Goal: Book appointment/travel/reservation

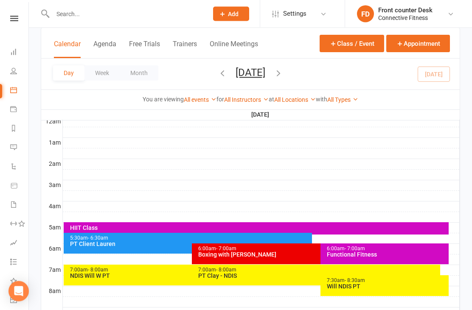
click at [283, 78] on icon "button" at bounding box center [278, 72] width 9 height 9
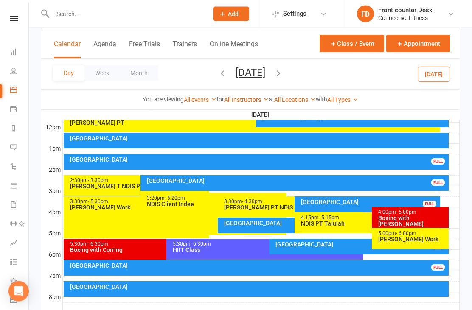
click at [271, 229] on div "Recovery Centre FULL" at bounding box center [290, 226] width 145 height 16
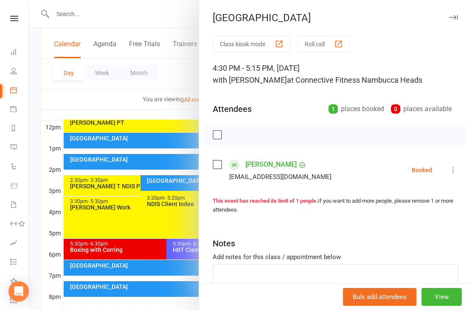
click at [129, 198] on div at bounding box center [250, 155] width 443 height 310
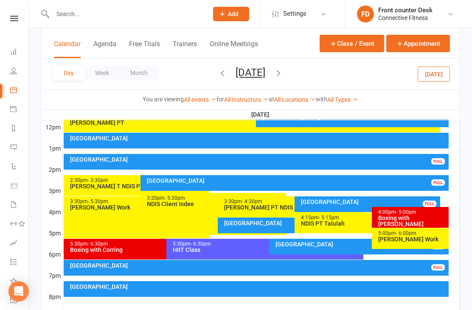
click at [304, 247] on div "[GEOGRAPHIC_DATA]" at bounding box center [361, 244] width 172 height 6
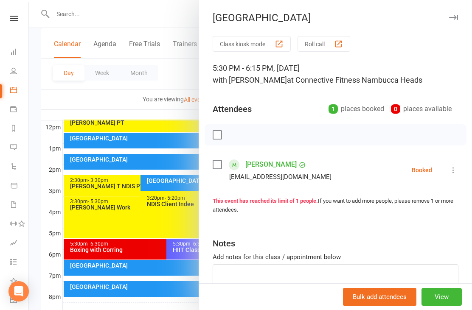
click at [177, 280] on div at bounding box center [250, 155] width 443 height 310
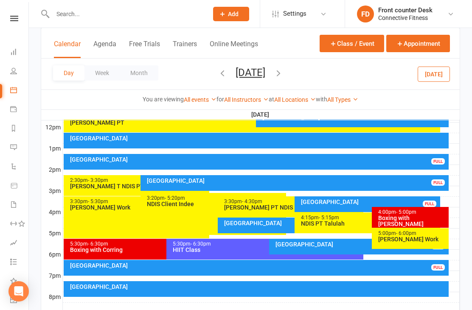
click at [263, 231] on div "Recovery Centre FULL" at bounding box center [290, 226] width 145 height 16
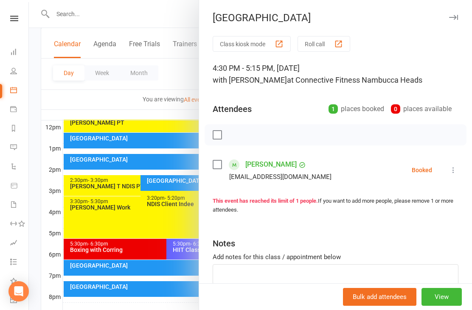
click at [159, 285] on div at bounding box center [250, 155] width 443 height 310
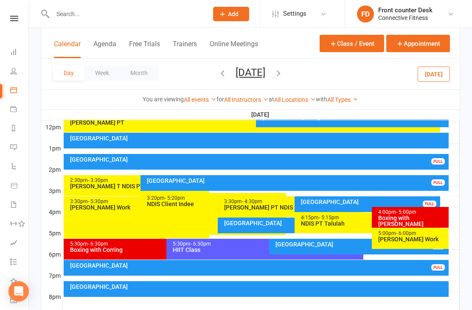
click at [237, 290] on div "[GEOGRAPHIC_DATA]" at bounding box center [256, 289] width 385 height 16
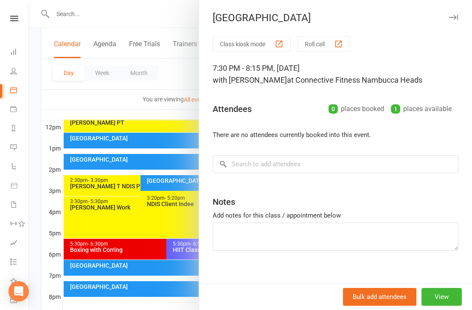
click at [166, 309] on div at bounding box center [250, 155] width 443 height 310
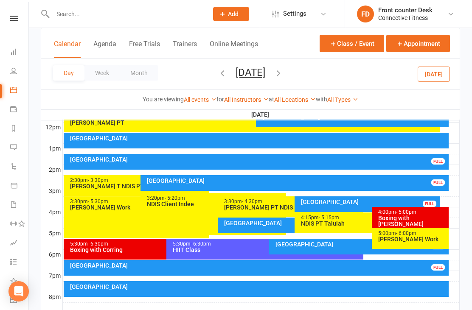
click at [243, 290] on div "[GEOGRAPHIC_DATA]" at bounding box center [256, 289] width 385 height 16
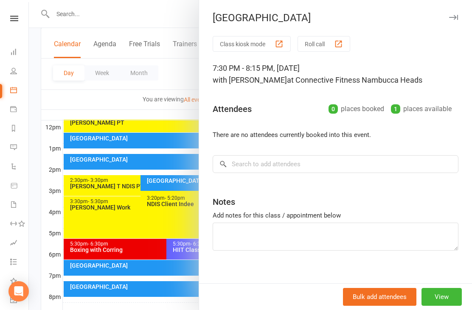
click at [179, 310] on div at bounding box center [250, 155] width 443 height 310
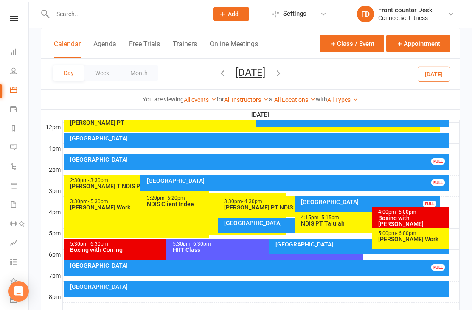
click at [332, 172] on div at bounding box center [261, 170] width 396 height 10
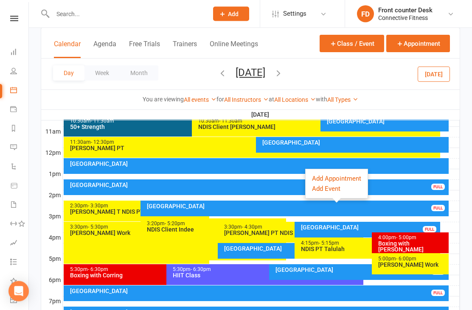
click at [374, 156] on div "11:30am - 12:30pm [PERSON_NAME] PT" at bounding box center [252, 147] width 377 height 21
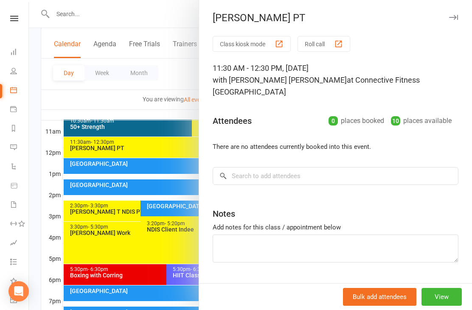
click at [184, 240] on div at bounding box center [250, 155] width 443 height 310
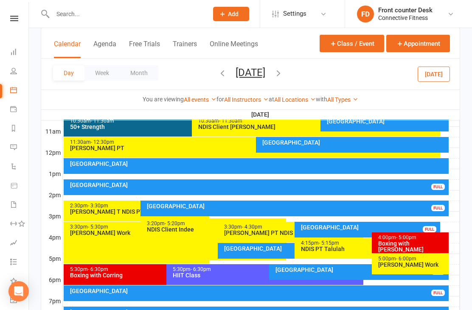
click at [283, 71] on icon "button" at bounding box center [278, 72] width 9 height 9
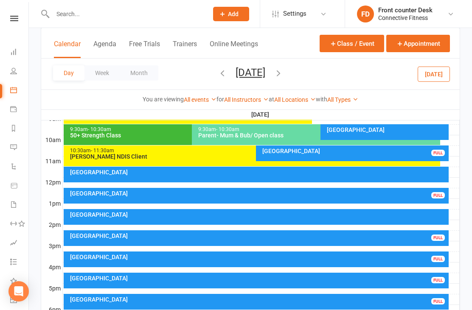
scroll to position [238, 0]
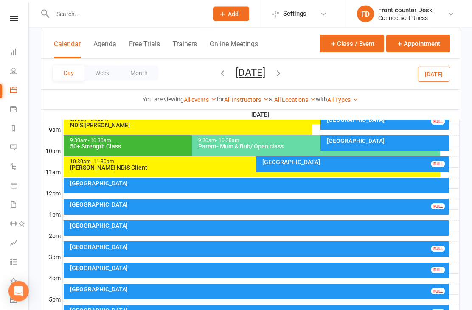
click at [283, 70] on icon "button" at bounding box center [278, 72] width 9 height 9
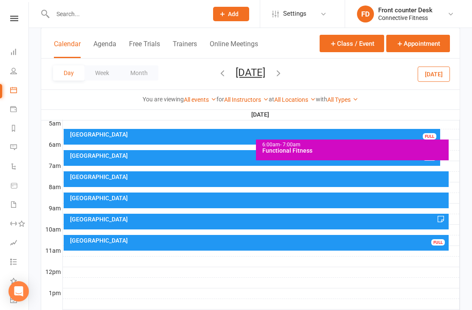
scroll to position [158, 0]
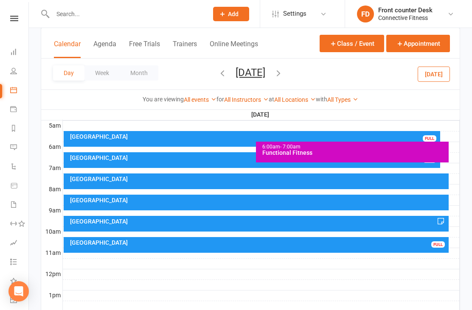
click at [324, 176] on div "[GEOGRAPHIC_DATA]" at bounding box center [258, 179] width 377 height 6
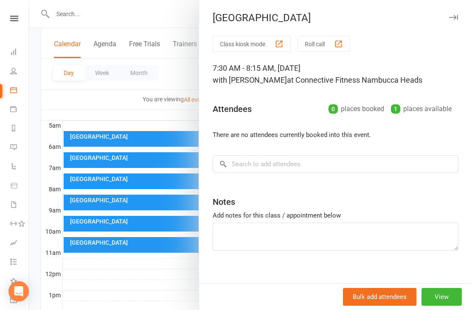
click at [182, 216] on div at bounding box center [250, 155] width 443 height 310
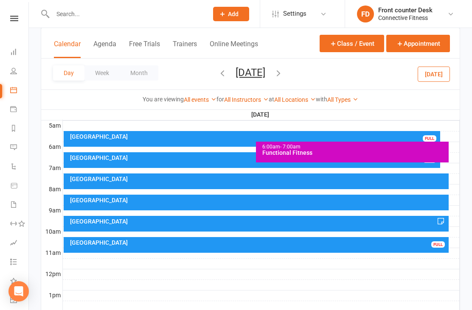
click at [209, 203] on div "[GEOGRAPHIC_DATA]" at bounding box center [258, 200] width 377 height 6
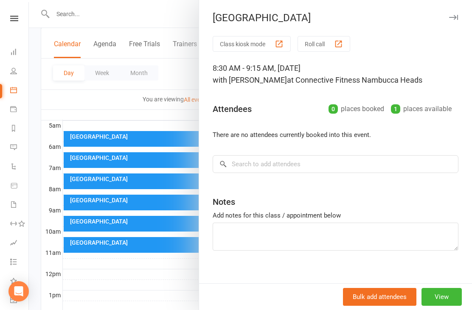
click at [181, 230] on div at bounding box center [250, 155] width 443 height 310
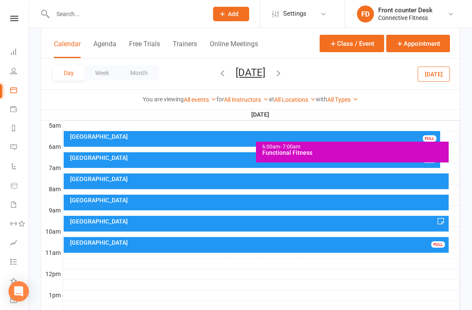
click at [210, 222] on div "[GEOGRAPHIC_DATA]" at bounding box center [258, 221] width 377 height 6
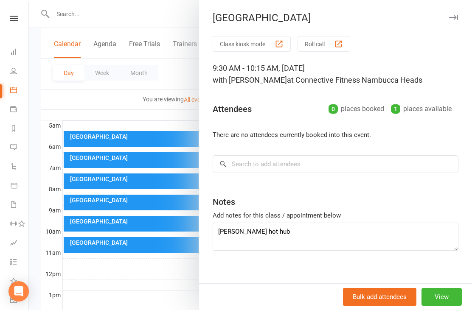
click at [182, 248] on div at bounding box center [250, 155] width 443 height 310
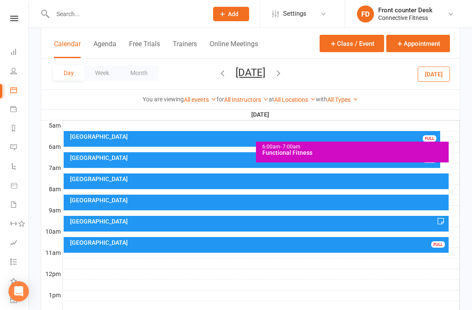
click at [204, 199] on div "[GEOGRAPHIC_DATA]" at bounding box center [258, 200] width 377 height 6
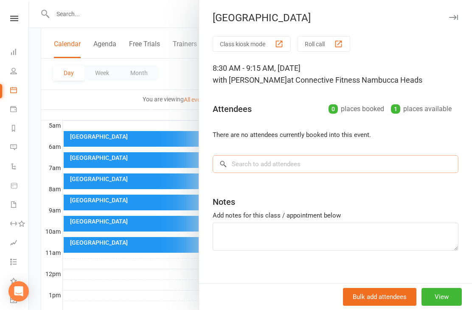
click at [286, 168] on input "search" at bounding box center [335, 164] width 246 height 18
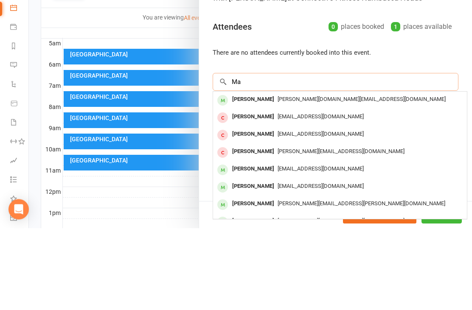
type input "M"
type input "[PERSON_NAME]"
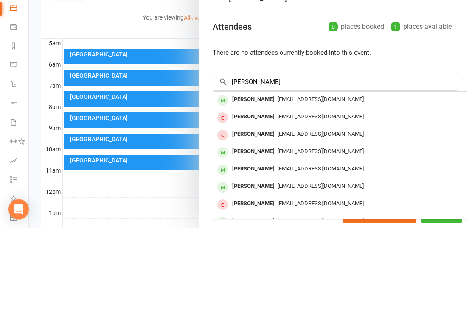
scroll to position [240, 0]
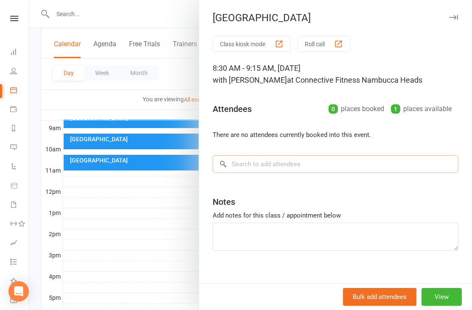
click at [318, 168] on input "search" at bounding box center [335, 164] width 246 height 18
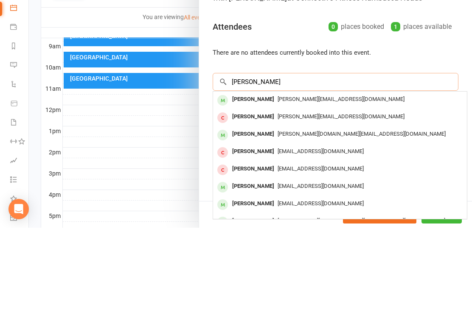
type input "[PERSON_NAME]"
click at [398, 176] on div "[PERSON_NAME][EMAIL_ADDRESS][DOMAIN_NAME]" at bounding box center [339, 182] width 247 height 12
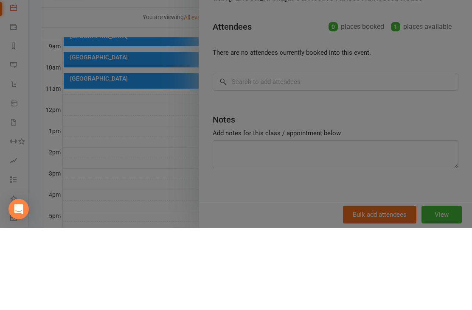
scroll to position [322, 0]
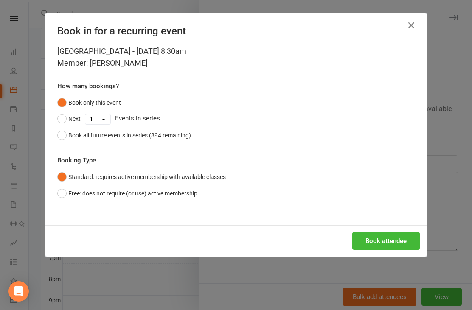
click at [403, 236] on button "Book attendee" at bounding box center [385, 241] width 67 height 18
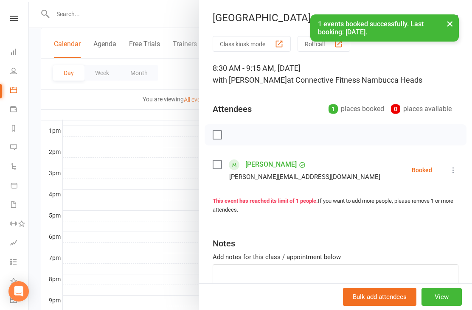
click at [152, 237] on div at bounding box center [250, 155] width 443 height 310
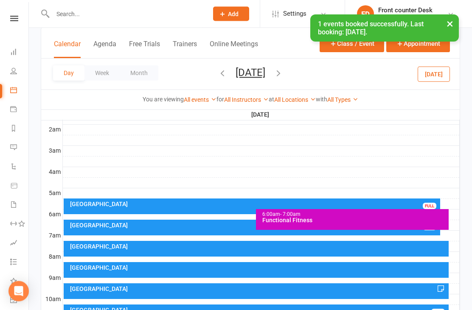
scroll to position [0, 0]
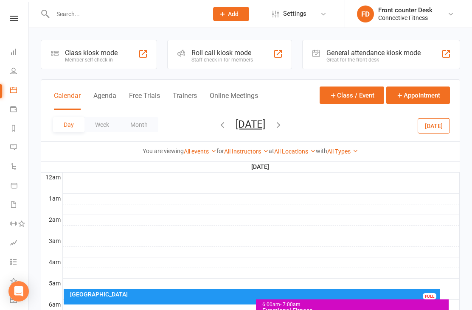
click at [8, 50] on li "Dashboard" at bounding box center [14, 52] width 28 height 19
click at [15, 52] on icon at bounding box center [13, 51] width 7 height 7
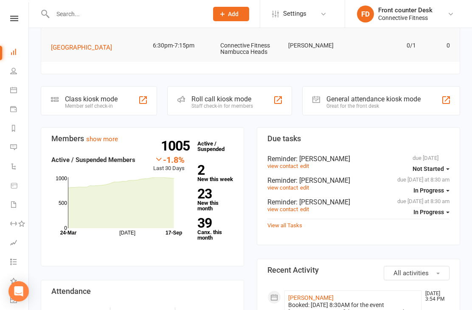
scroll to position [167, 0]
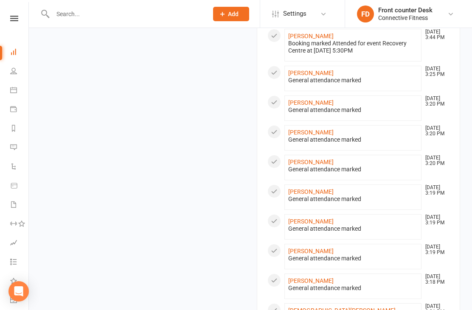
scroll to position [588, 0]
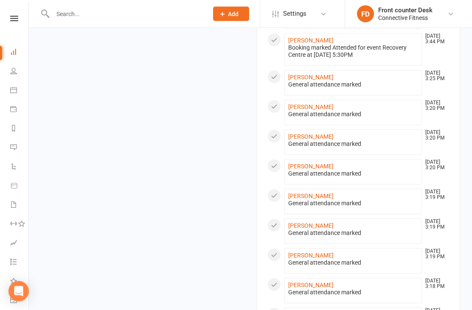
click at [175, 19] on input "text" at bounding box center [126, 14] width 152 height 12
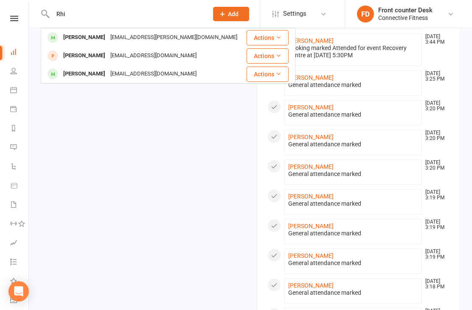
type input "Rhi"
click at [128, 75] on div "Rhileymaxwell17@gmail.com" at bounding box center [153, 74] width 91 height 12
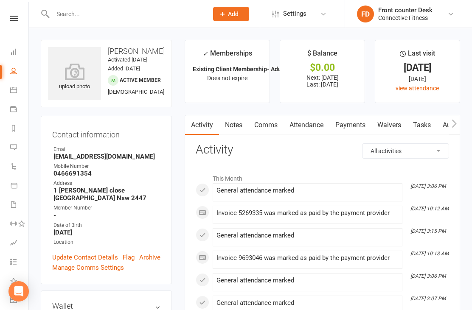
click at [69, 16] on input "text" at bounding box center [126, 14] width 152 height 12
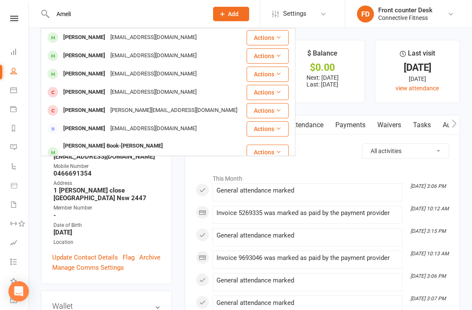
type input "Ameli"
click at [84, 77] on div "Amelia Kyle" at bounding box center [84, 74] width 47 height 12
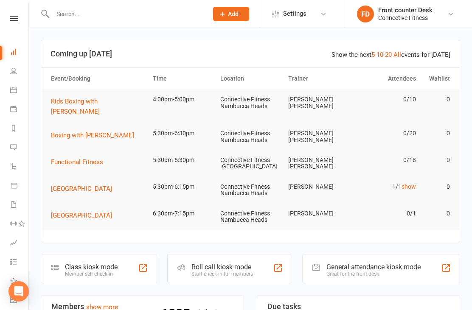
click at [19, 18] on link at bounding box center [14, 19] width 30 height 6
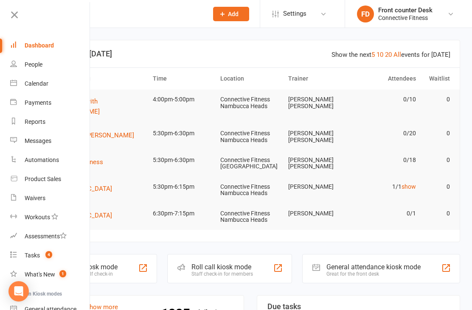
click at [145, 51] on h3 "Coming up [DATE]" at bounding box center [249, 54] width 399 height 8
click at [53, 64] on link "People" at bounding box center [50, 64] width 80 height 19
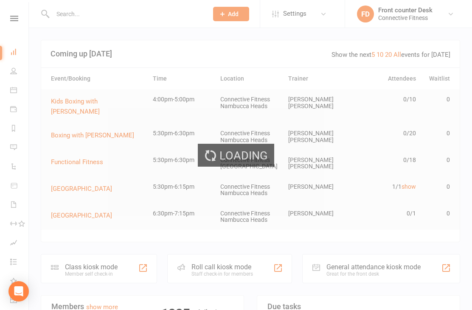
select select "100"
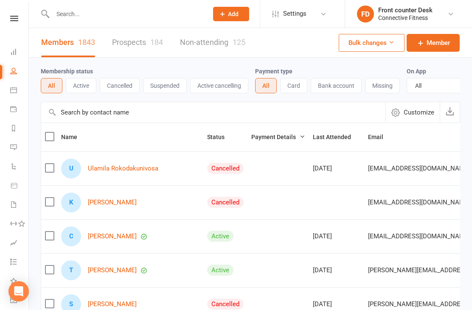
click at [20, 59] on link "Dashboard" at bounding box center [19, 52] width 19 height 19
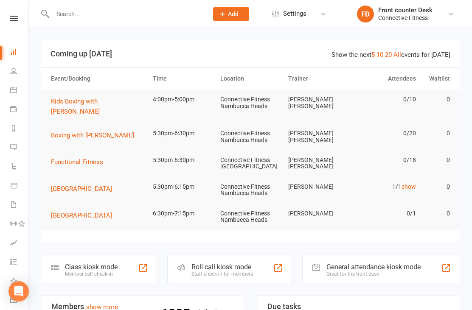
click at [14, 85] on link "Calendar" at bounding box center [19, 90] width 19 height 19
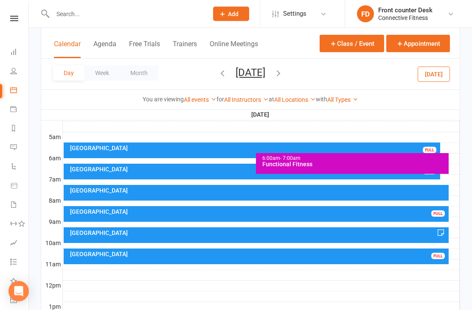
click at [218, 77] on icon "button" at bounding box center [222, 72] width 9 height 9
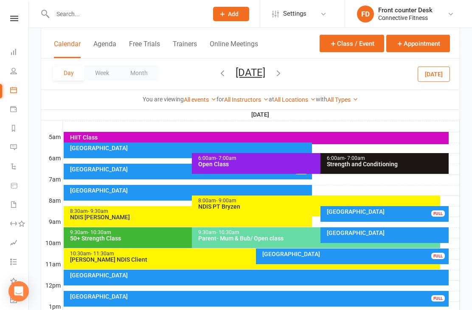
click at [218, 77] on icon "button" at bounding box center [222, 72] width 9 height 9
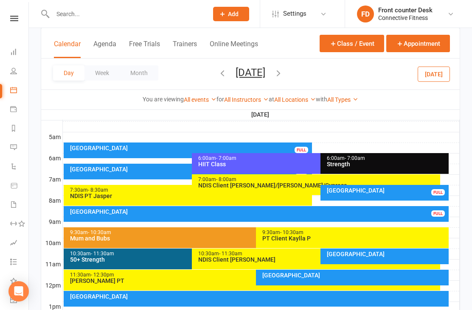
click at [218, 78] on button "button" at bounding box center [222, 74] width 9 height 15
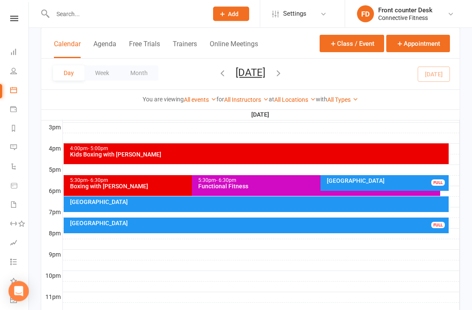
scroll to position [368, 0]
click at [404, 183] on div "[GEOGRAPHIC_DATA]" at bounding box center [386, 181] width 121 height 6
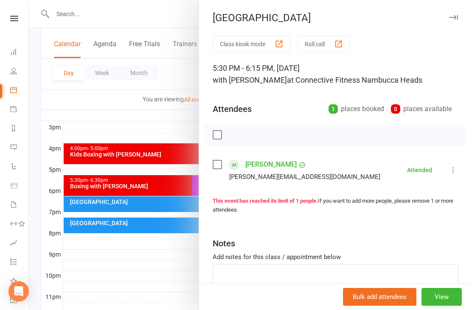
click at [149, 286] on div at bounding box center [250, 155] width 443 height 310
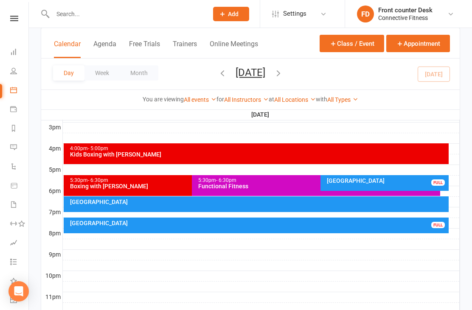
click at [282, 205] on div "[GEOGRAPHIC_DATA]" at bounding box center [256, 204] width 385 height 16
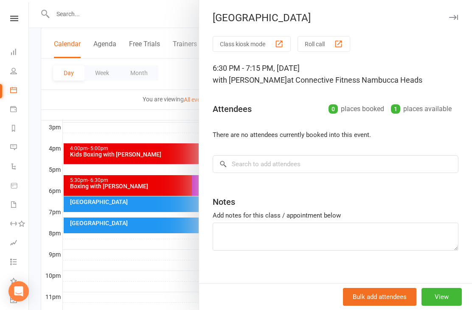
click at [140, 261] on div at bounding box center [250, 155] width 443 height 310
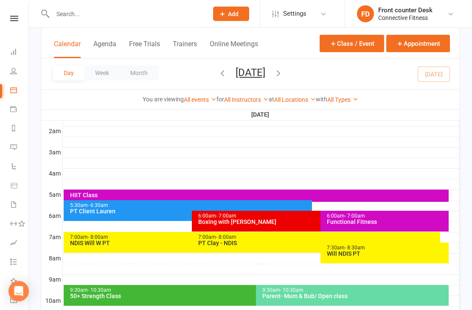
scroll to position [0, 0]
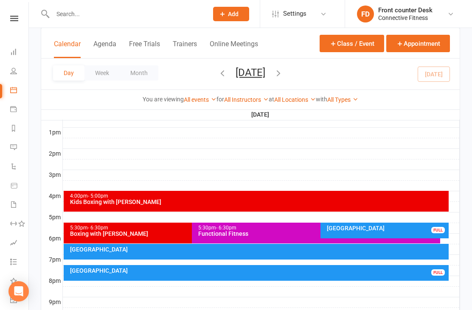
scroll to position [320, 0]
click at [398, 229] on div "[GEOGRAPHIC_DATA]" at bounding box center [386, 229] width 121 height 6
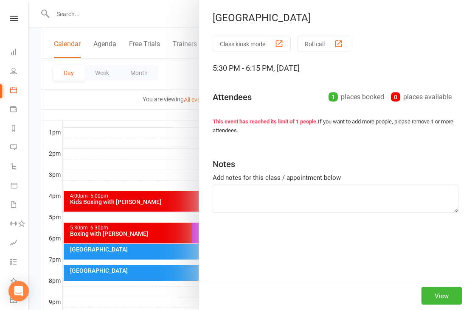
scroll to position [321, 0]
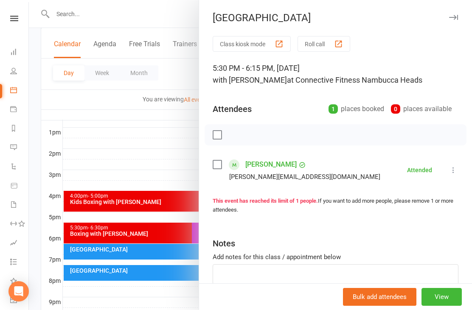
click at [86, 136] on div at bounding box center [250, 155] width 443 height 310
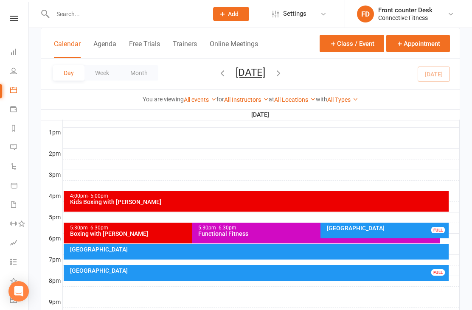
click at [171, 284] on div at bounding box center [261, 281] width 396 height 10
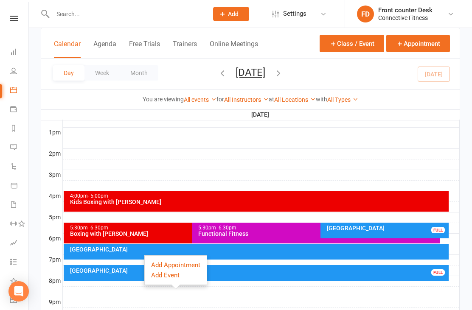
click at [104, 275] on div "Recovery Centre FULL" at bounding box center [256, 273] width 385 height 16
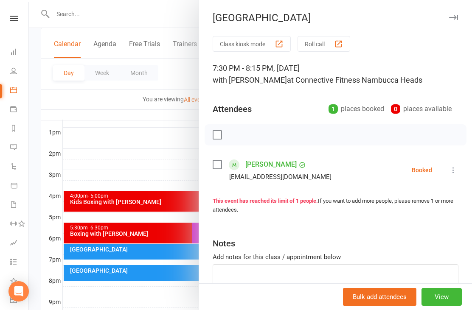
click at [140, 302] on div at bounding box center [250, 155] width 443 height 310
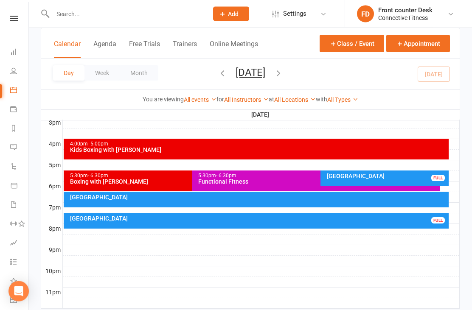
scroll to position [376, 0]
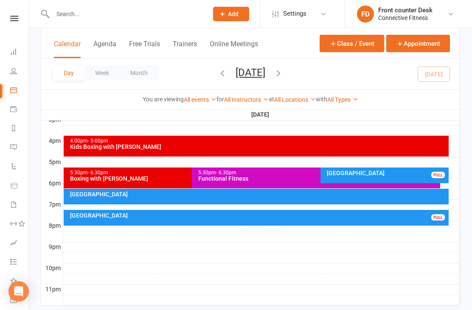
click at [18, 51] on link "Dashboard" at bounding box center [19, 52] width 19 height 19
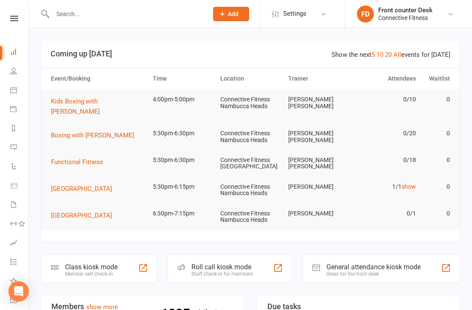
click at [15, 71] on icon at bounding box center [13, 70] width 7 height 7
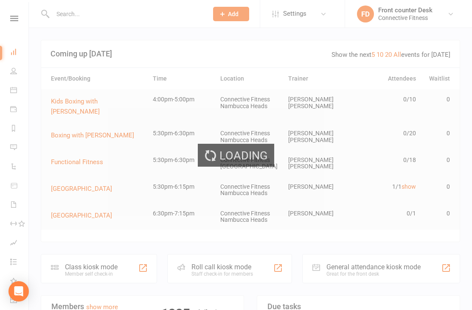
select select "100"
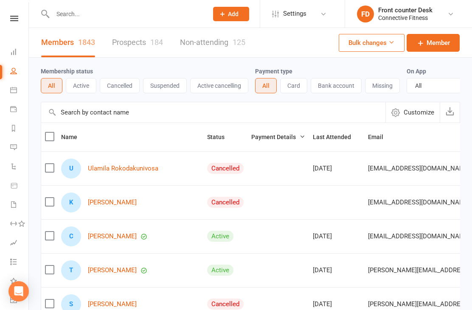
click at [12, 52] on icon at bounding box center [13, 51] width 7 height 7
